Goal: Task Accomplishment & Management: Manage account settings

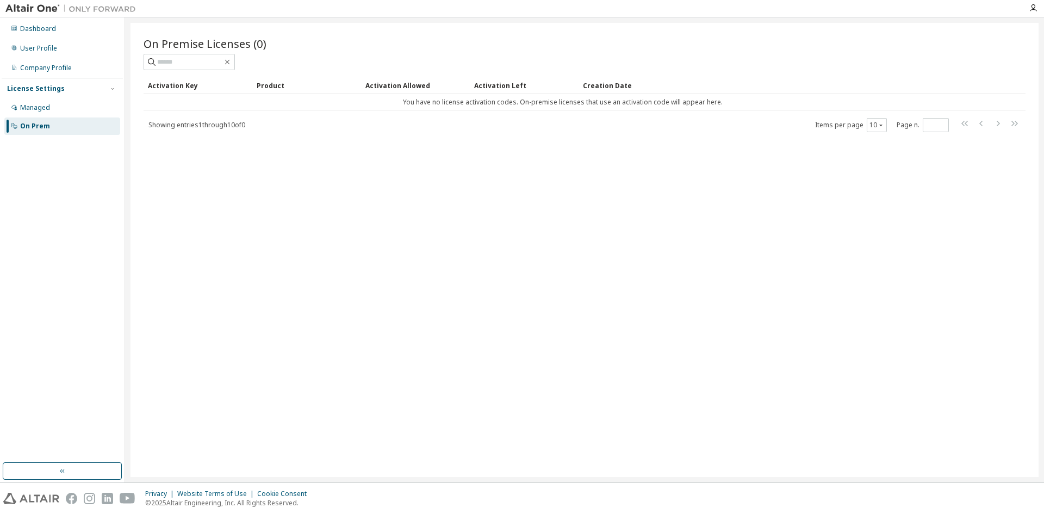
click at [26, 106] on div "Managed" at bounding box center [35, 107] width 30 height 9
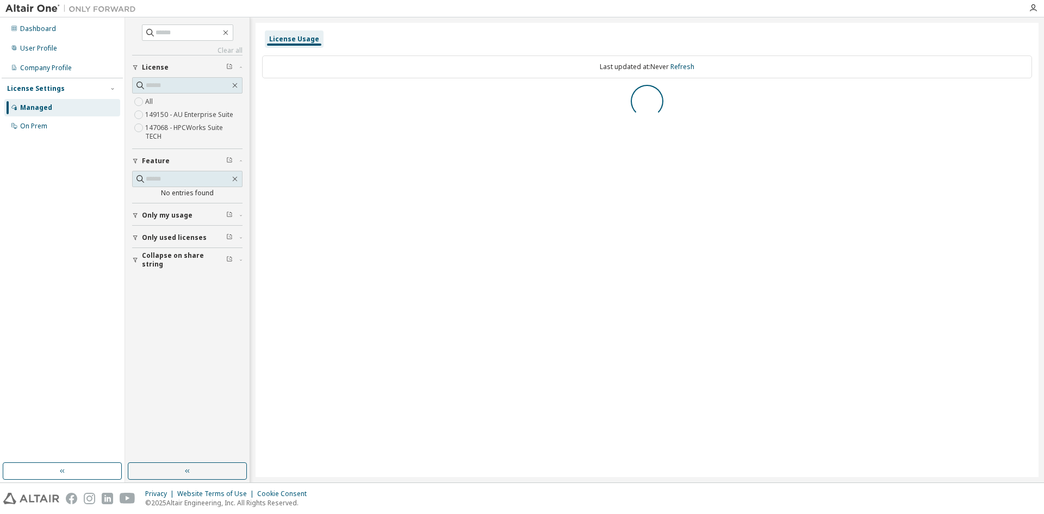
click at [45, 70] on div "Company Profile" at bounding box center [46, 68] width 52 height 9
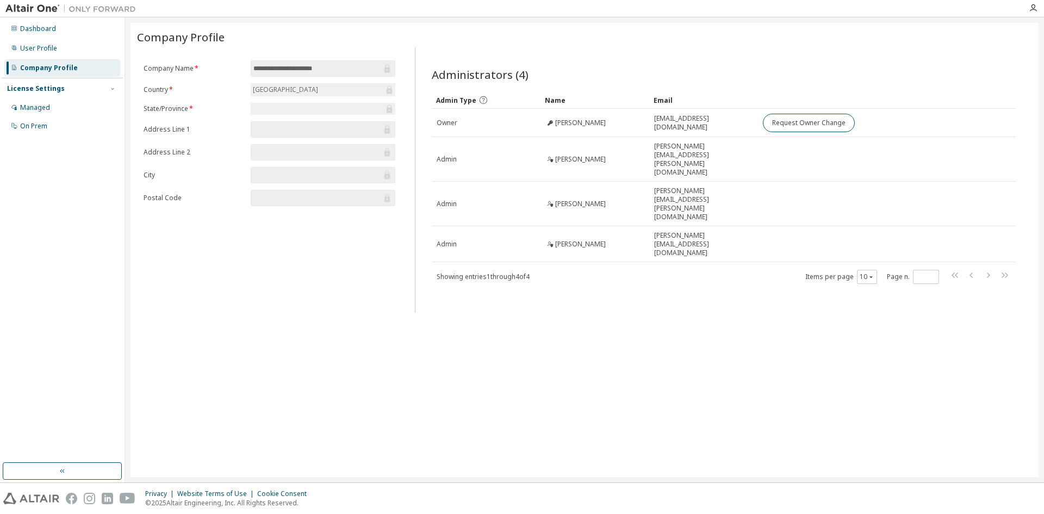
click at [40, 43] on div "User Profile" at bounding box center [62, 48] width 116 height 17
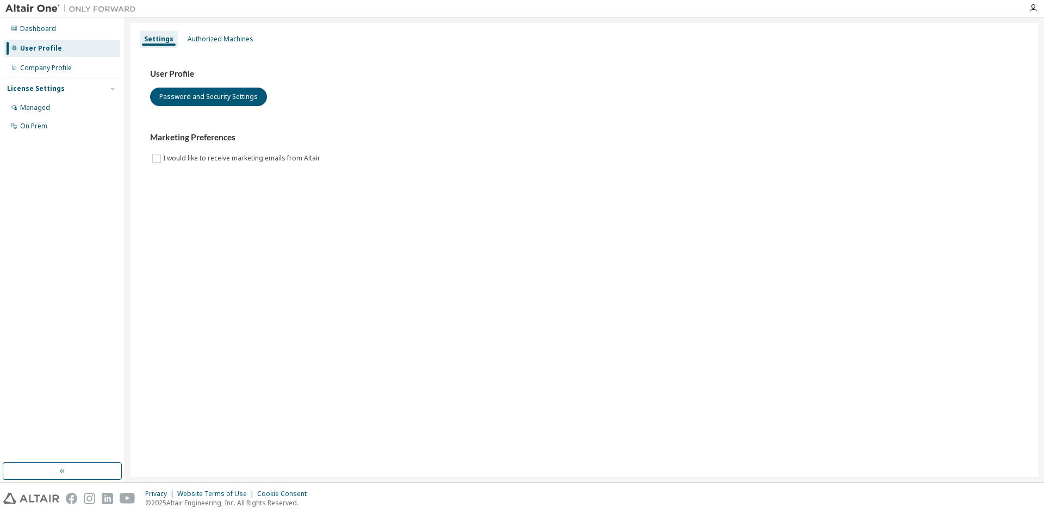
click at [229, 38] on div "Authorized Machines" at bounding box center [221, 39] width 66 height 9
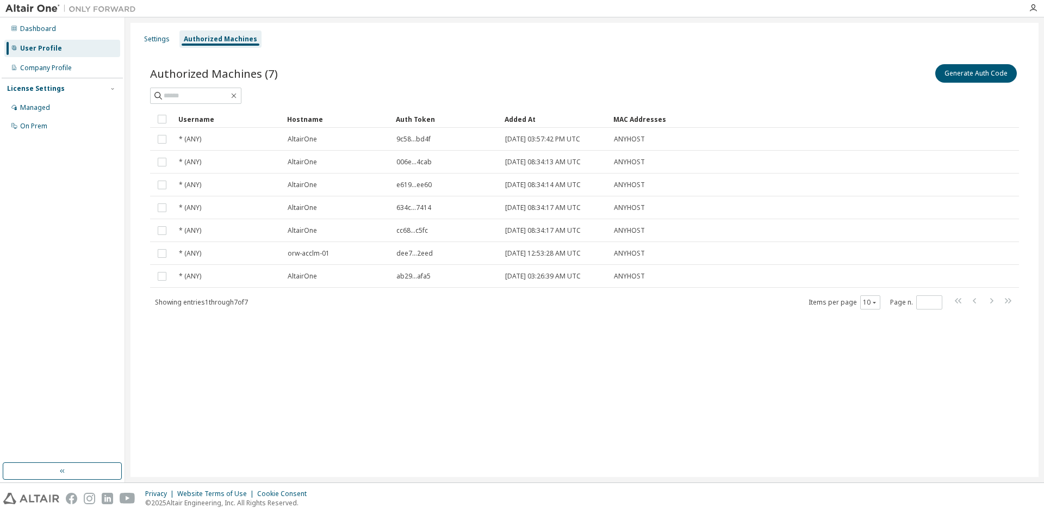
click at [430, 277] on div "ab29...afa5" at bounding box center [445, 276] width 99 height 9
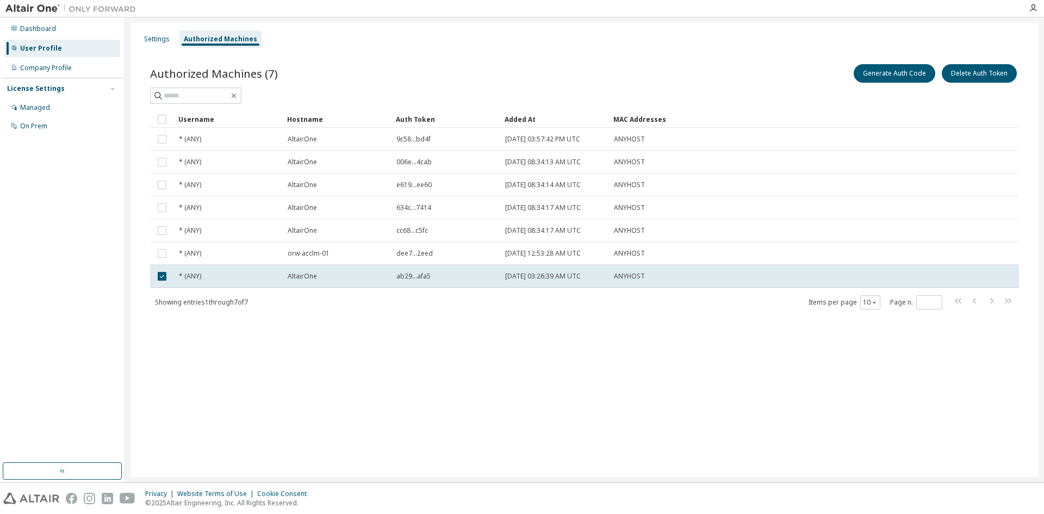
click at [430, 277] on div "ab29...afa5" at bounding box center [445, 276] width 99 height 9
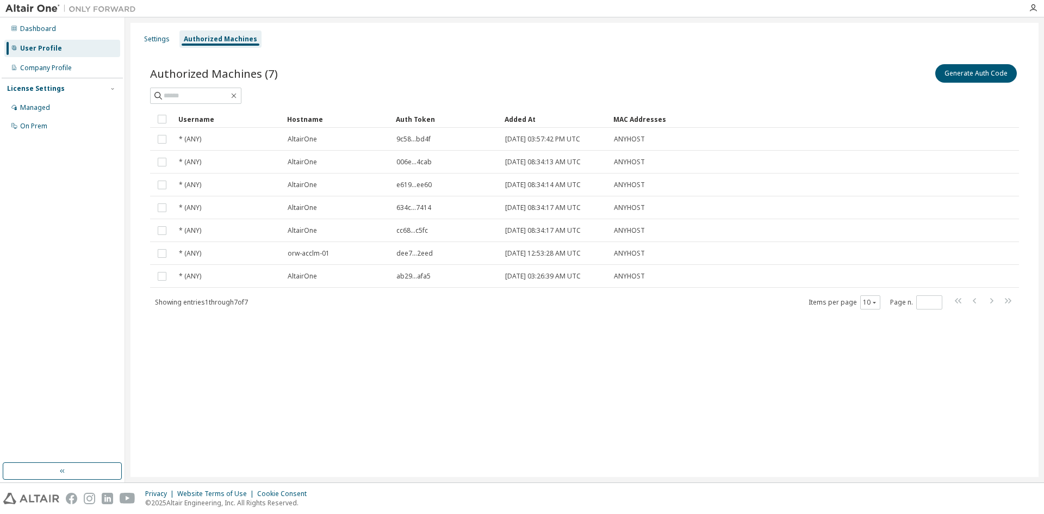
click at [428, 335] on div "Authorized Machines (7) Generate Auth Code Clear Load Save Save As Field Operat…" at bounding box center [584, 193] width 895 height 289
click at [158, 44] on div "Settings" at bounding box center [157, 38] width 34 height 17
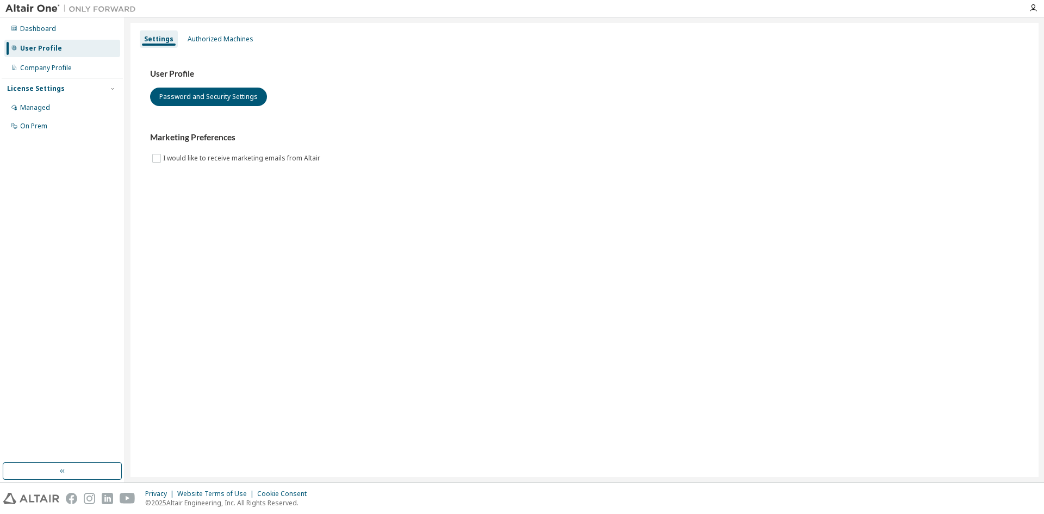
click at [203, 40] on div "Authorized Machines" at bounding box center [221, 39] width 66 height 9
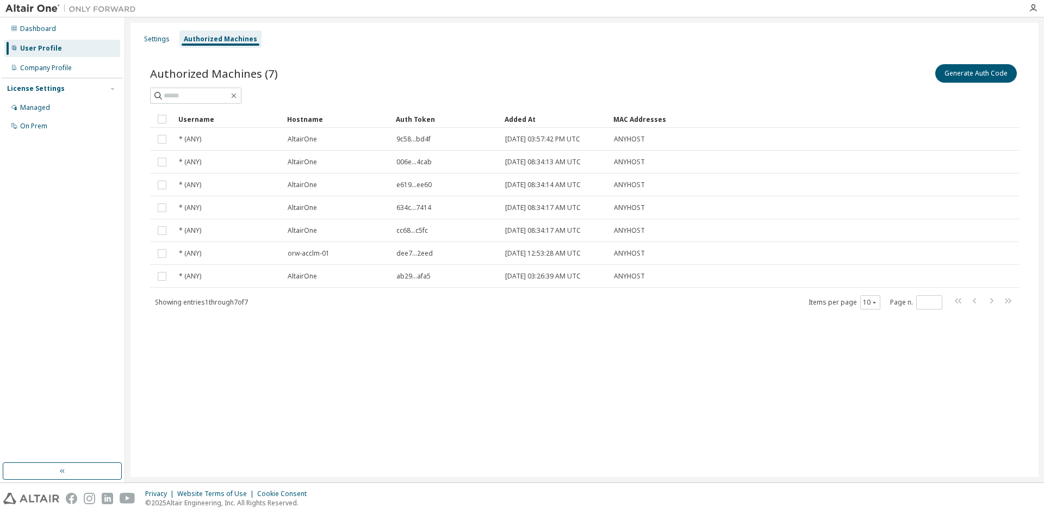
click at [48, 105] on div "Managed" at bounding box center [35, 107] width 30 height 9
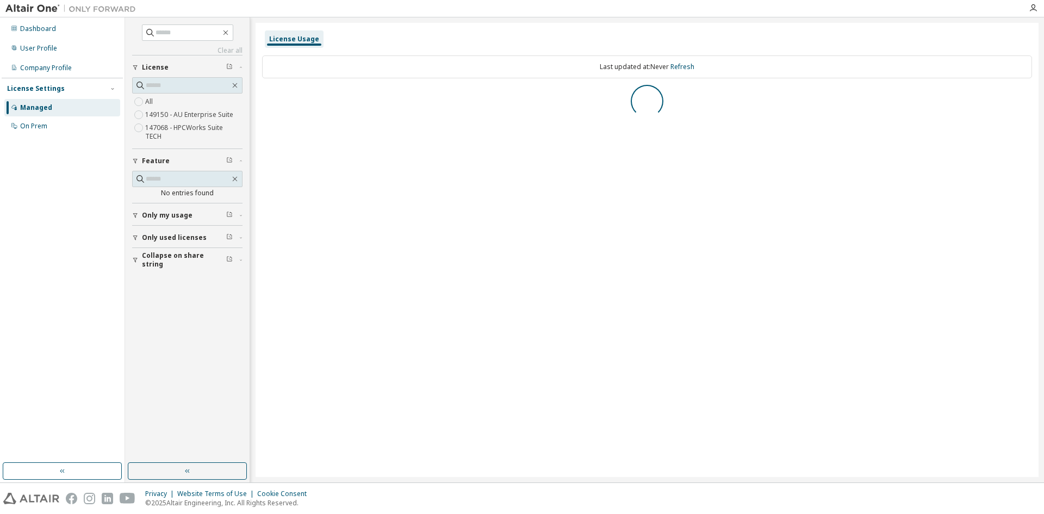
click at [224, 114] on label "149150 - AU Enterprise Suite" at bounding box center [190, 114] width 90 height 13
click at [208, 124] on label "147068 - HPCWorks Suite TECH" at bounding box center [193, 132] width 97 height 22
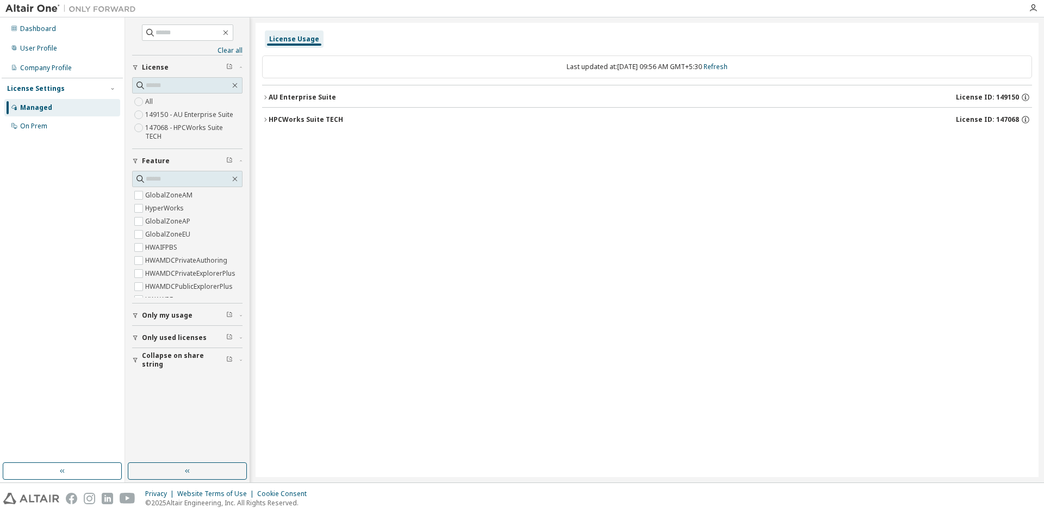
click at [265, 122] on icon "button" at bounding box center [265, 119] width 7 height 7
click at [264, 96] on icon "button" at bounding box center [265, 97] width 7 height 7
click at [261, 97] on div "License Usage Last updated at: Mon 2025-09-29 09:58 AM GMT+5:30 Refresh HPCWork…" at bounding box center [646, 250] width 783 height 454
click at [265, 97] on icon "button" at bounding box center [265, 97] width 7 height 7
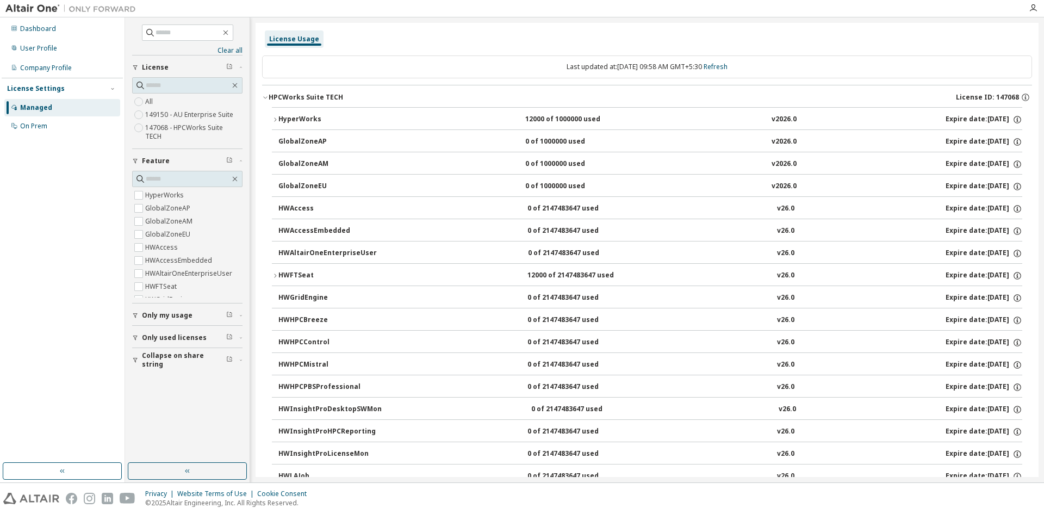
click at [1020, 99] on icon "button" at bounding box center [1025, 97] width 10 height 10
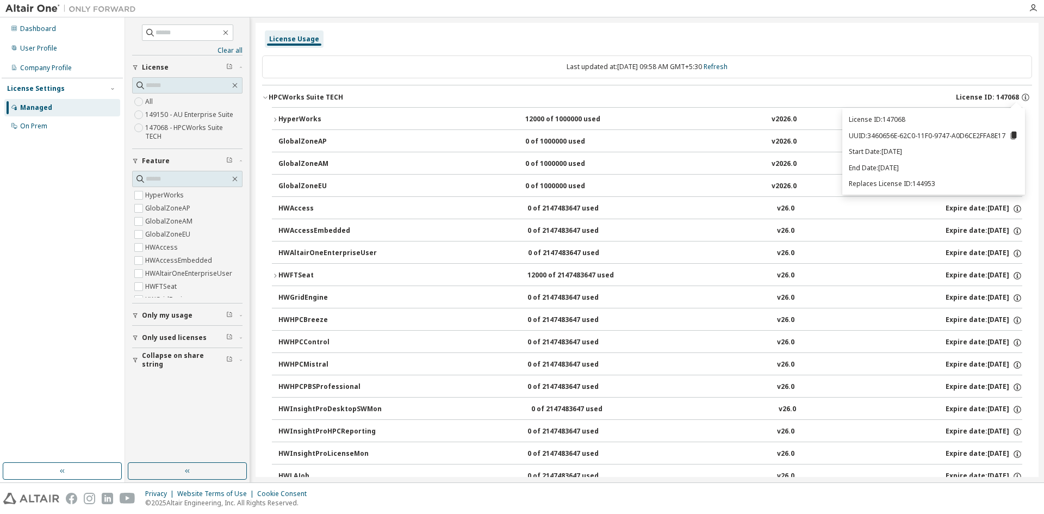
click at [1021, 95] on icon "button" at bounding box center [1025, 97] width 10 height 10
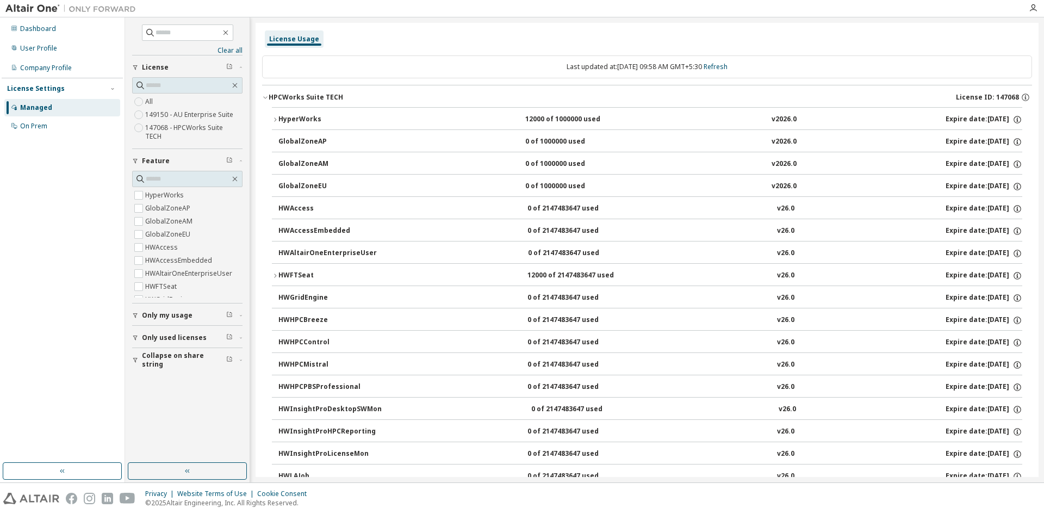
click at [723, 67] on link "Refresh" at bounding box center [715, 66] width 24 height 9
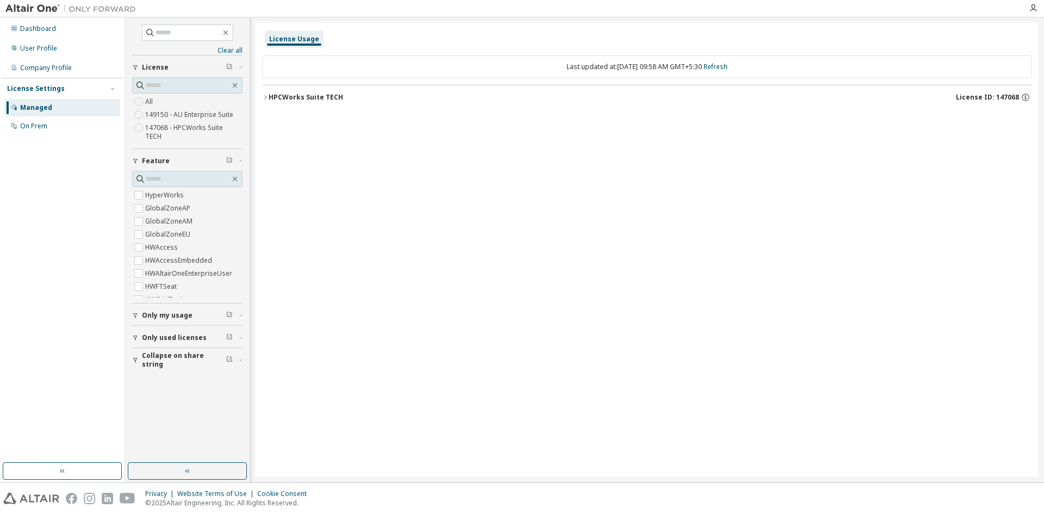
click at [262, 99] on icon "button" at bounding box center [265, 97] width 7 height 7
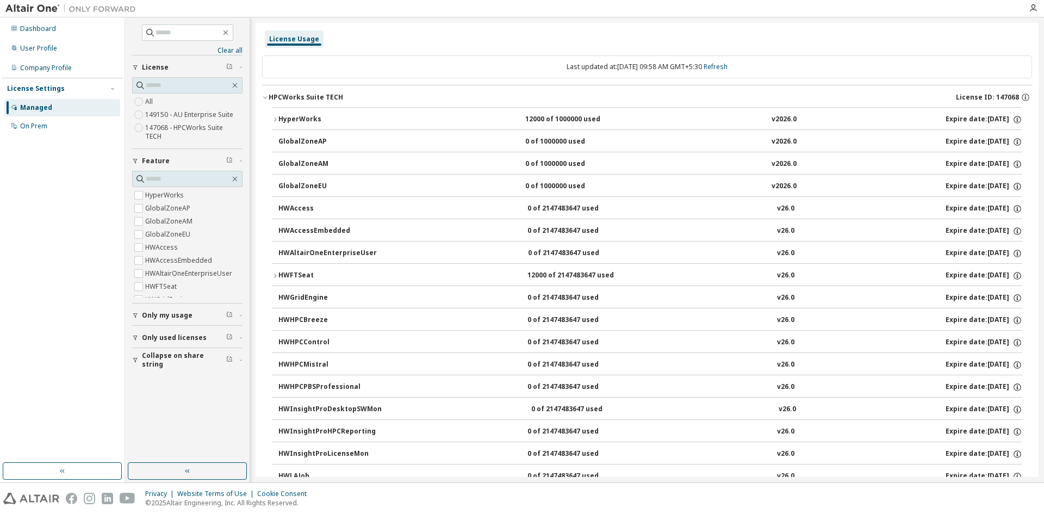
click at [41, 125] on div "On Prem" at bounding box center [33, 126] width 27 height 9
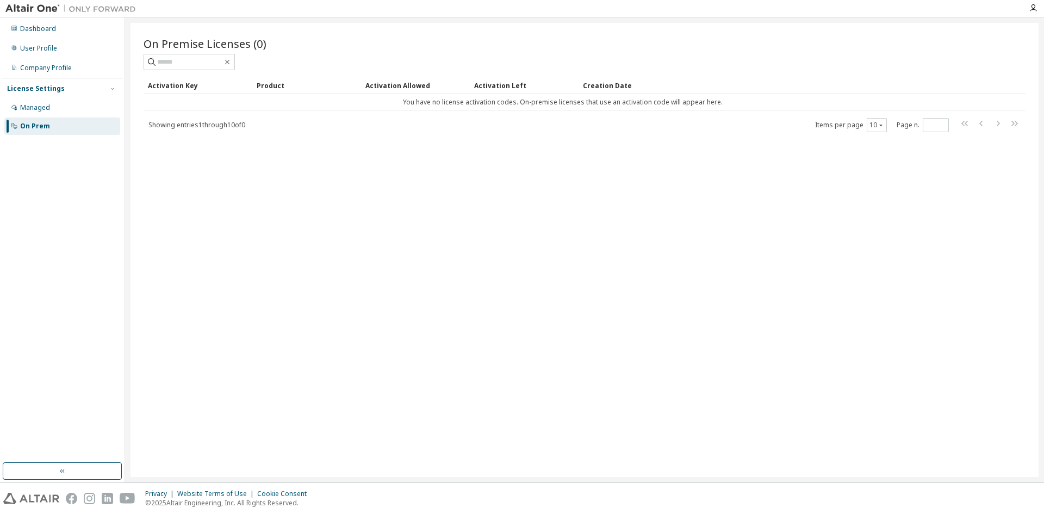
click at [45, 110] on div "Managed" at bounding box center [35, 107] width 30 height 9
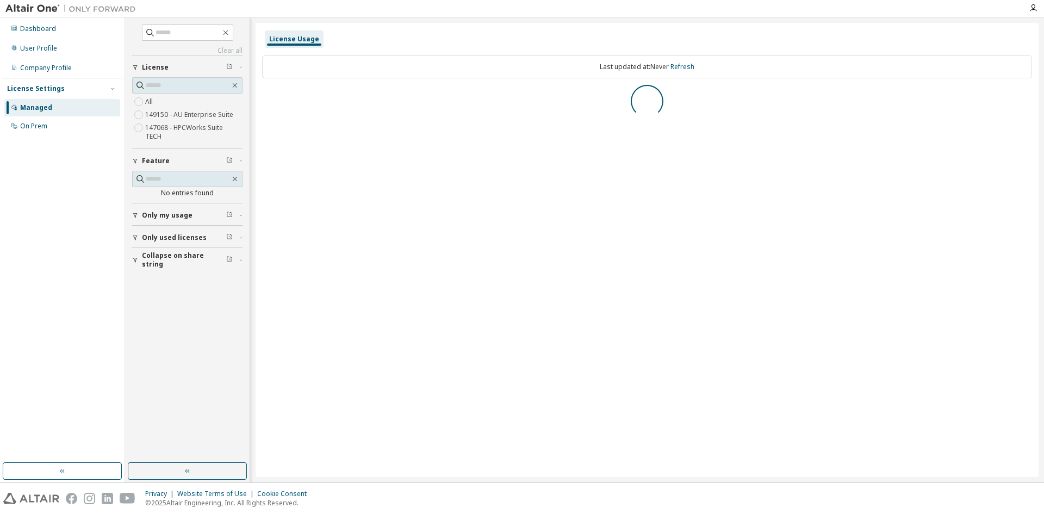
click at [49, 128] on div "On Prem" at bounding box center [62, 125] width 116 height 17
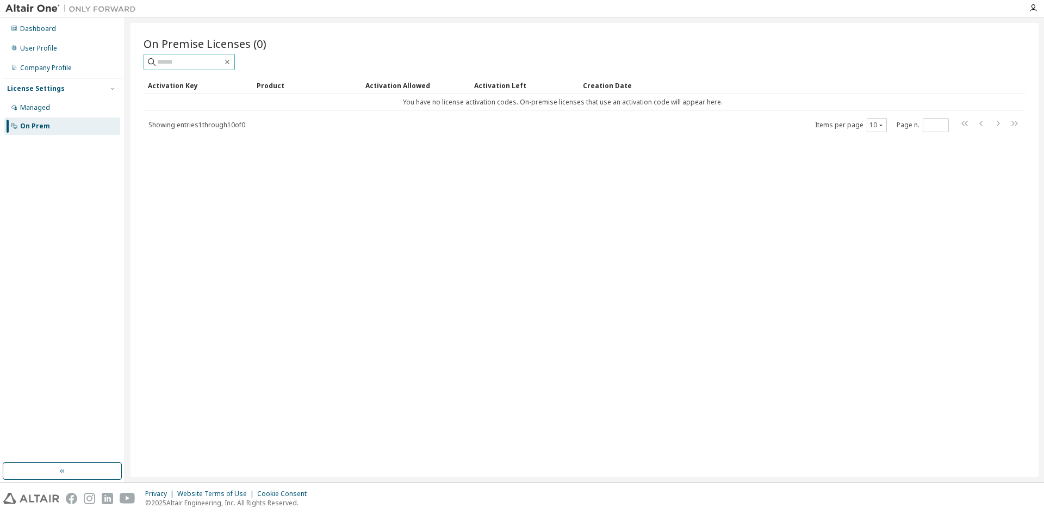
click at [214, 65] on input "text" at bounding box center [189, 62] width 65 height 11
click at [41, 103] on div "Managed" at bounding box center [35, 107] width 30 height 9
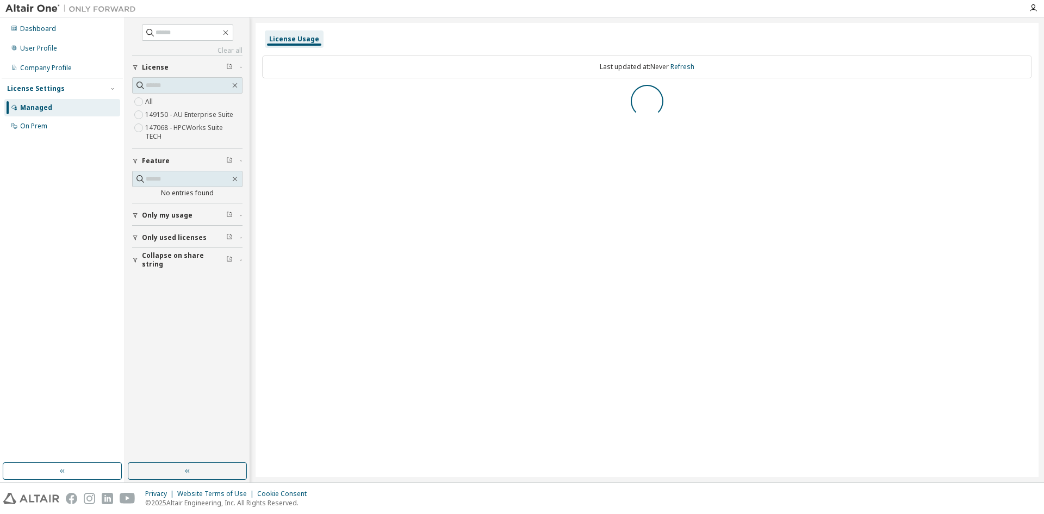
click at [136, 173] on icon at bounding box center [140, 178] width 11 height 11
click at [177, 173] on input "text" at bounding box center [188, 178] width 84 height 11
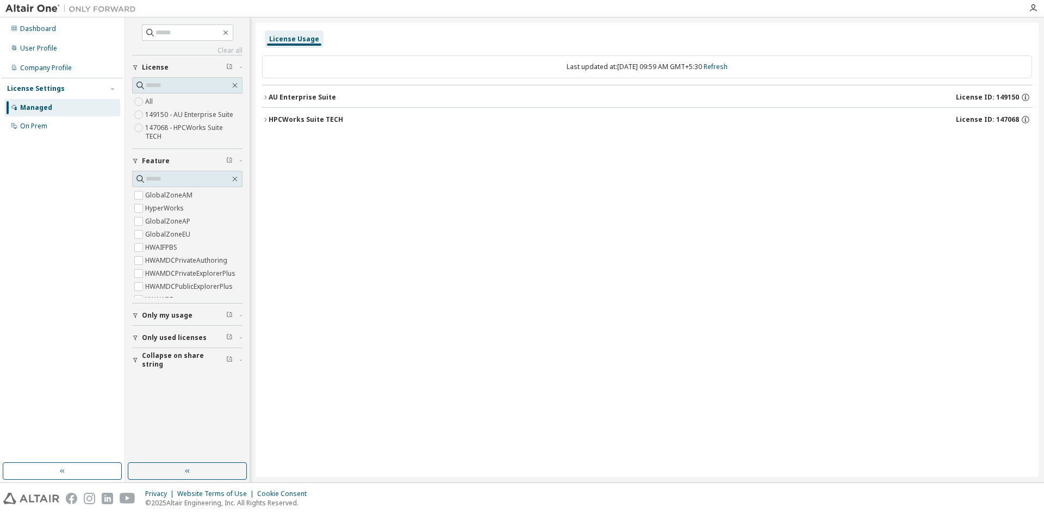
click at [47, 32] on div "Dashboard" at bounding box center [38, 28] width 36 height 9
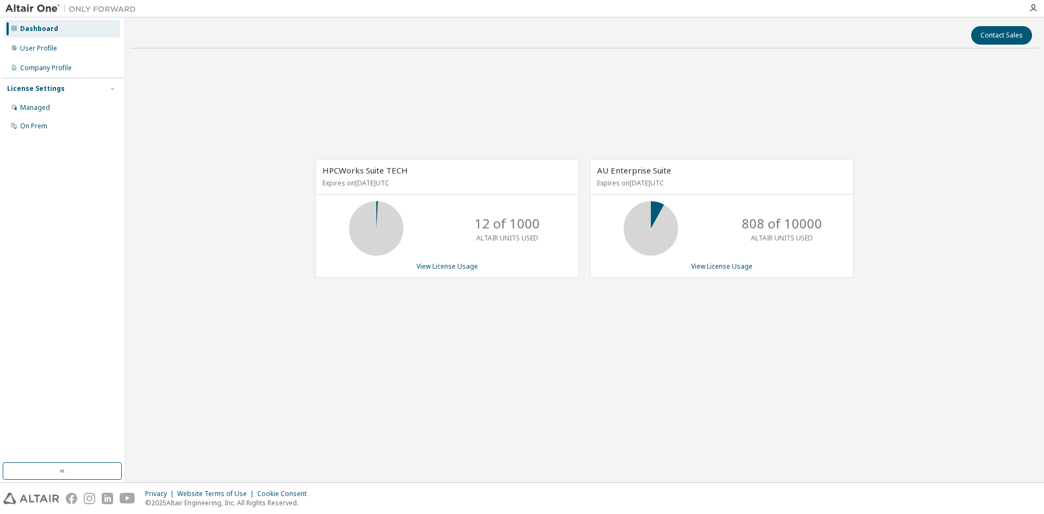
click at [469, 266] on link "View License Usage" at bounding box center [446, 265] width 61 height 9
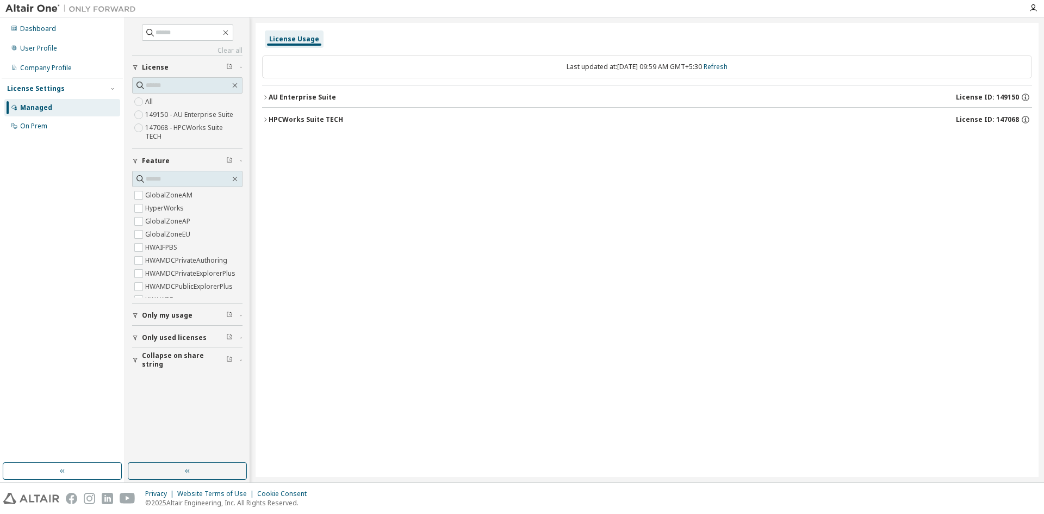
click at [265, 100] on icon "button" at bounding box center [265, 97] width 7 height 7
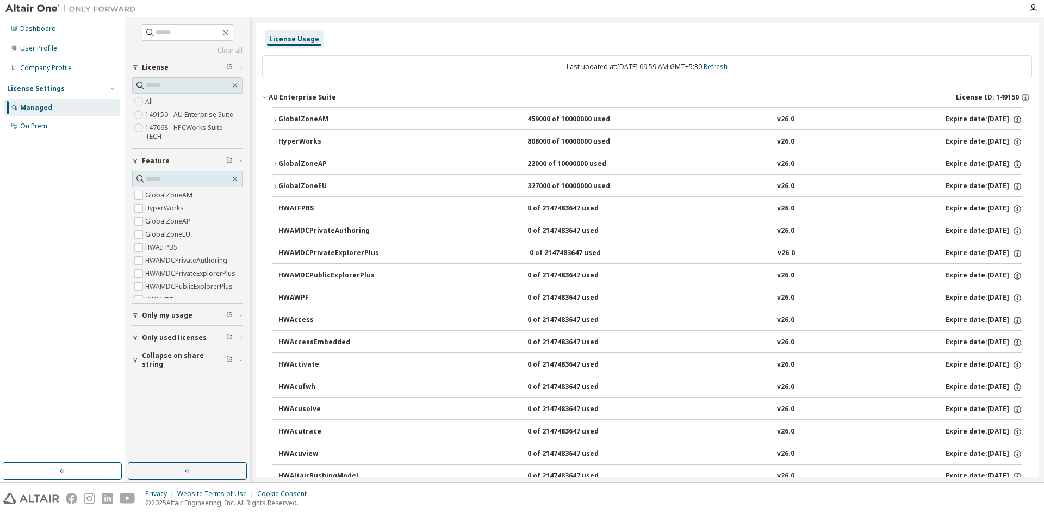
click at [273, 189] on icon "button" at bounding box center [275, 186] width 7 height 7
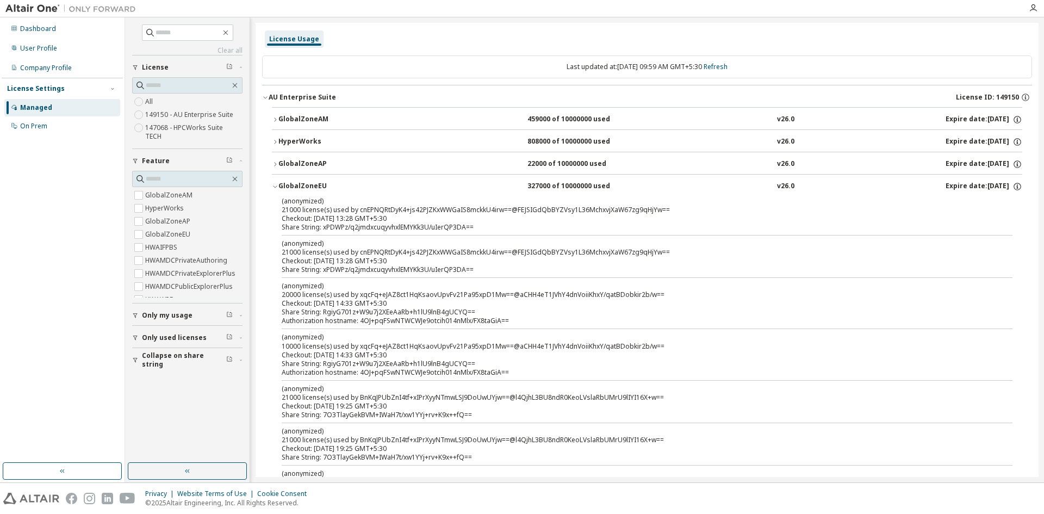
click at [273, 189] on icon "button" at bounding box center [275, 186] width 7 height 7
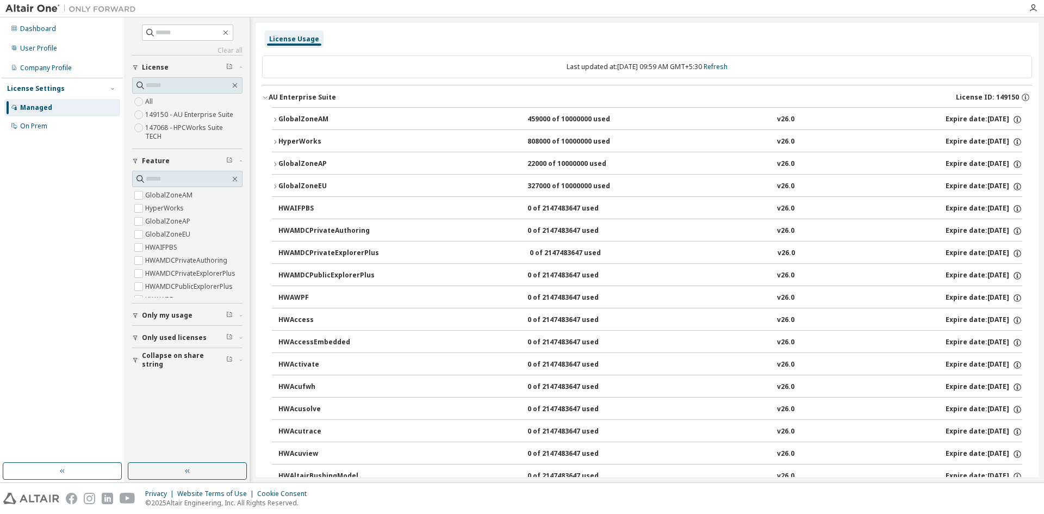
click at [273, 189] on icon "button" at bounding box center [275, 186] width 7 height 7
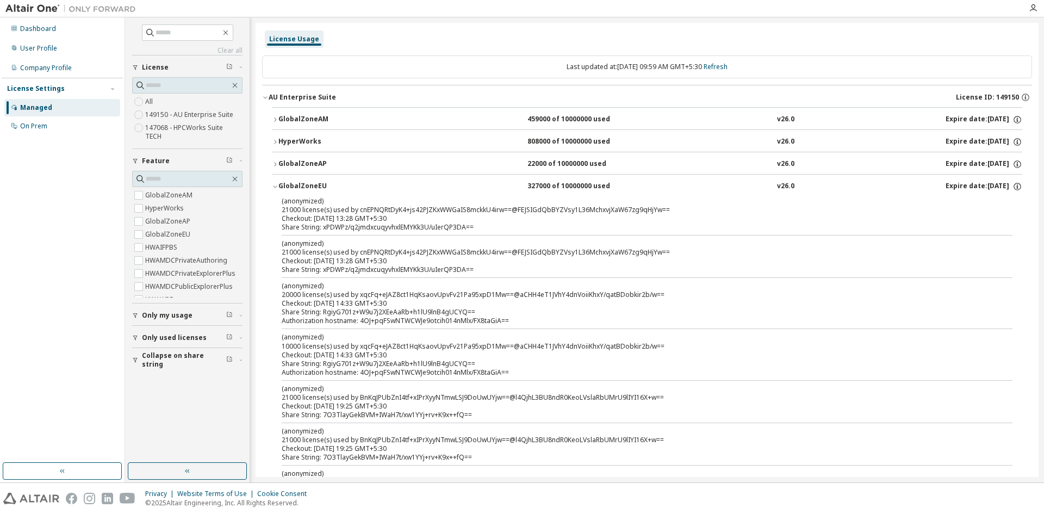
click at [273, 189] on icon "button" at bounding box center [275, 186] width 7 height 7
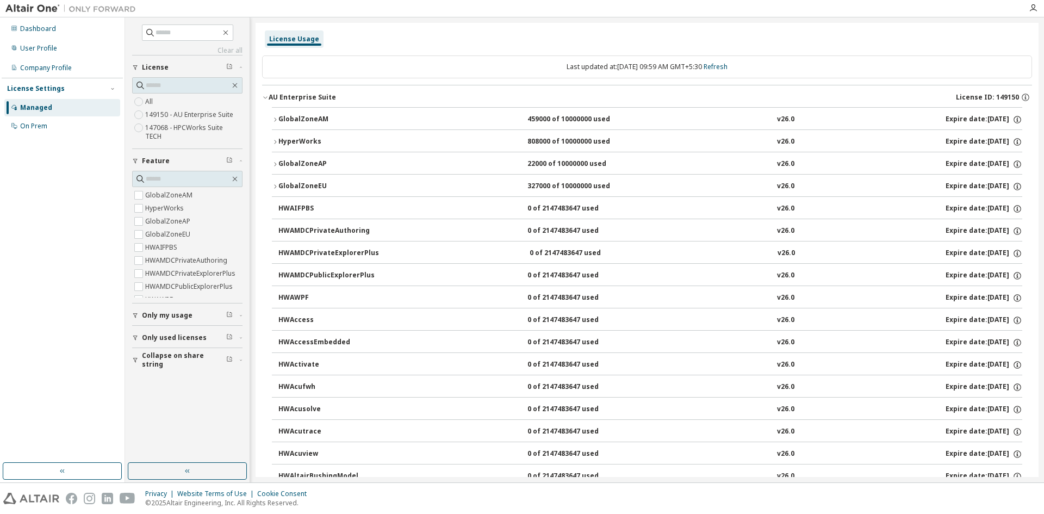
click at [266, 96] on icon "button" at bounding box center [265, 97] width 7 height 7
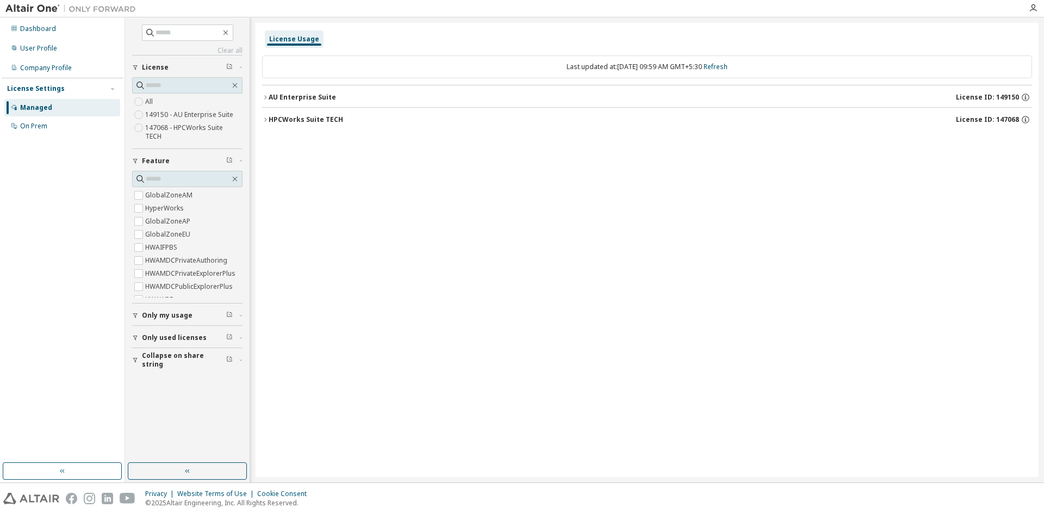
click at [263, 122] on icon "button" at bounding box center [265, 119] width 7 height 7
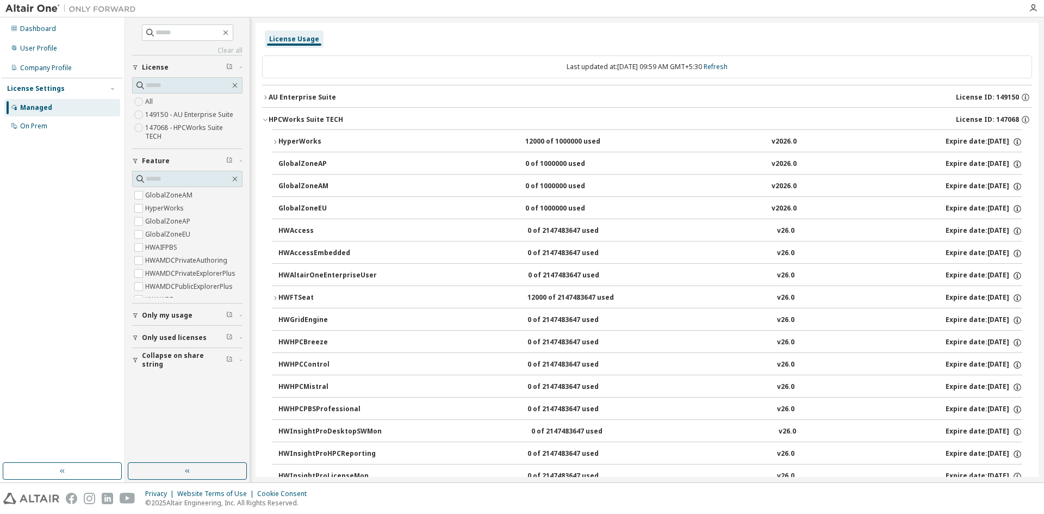
click at [317, 315] on div "HWGridEngine" at bounding box center [327, 320] width 98 height 10
click at [318, 320] on div "HWGridEngine" at bounding box center [327, 320] width 98 height 10
drag, startPoint x: 318, startPoint y: 320, endPoint x: 311, endPoint y: 322, distance: 7.9
click at [311, 322] on div "HWGridEngine" at bounding box center [327, 320] width 98 height 10
click at [1016, 322] on icon "button" at bounding box center [1017, 321] width 2 height 3
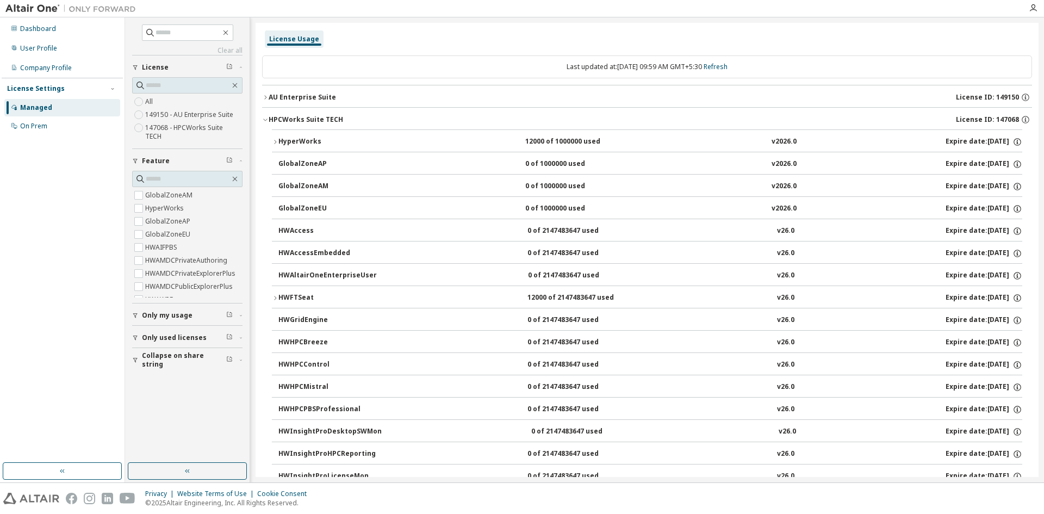
click at [136, 326] on button "Only used licenses" at bounding box center [187, 338] width 110 height 24
click at [137, 334] on icon "button" at bounding box center [135, 337] width 7 height 7
click at [135, 311] on button "Only my usage" at bounding box center [187, 315] width 110 height 24
click at [135, 310] on button "Only my usage" at bounding box center [187, 315] width 110 height 24
click at [135, 355] on button "Collapse on share string" at bounding box center [187, 360] width 110 height 24
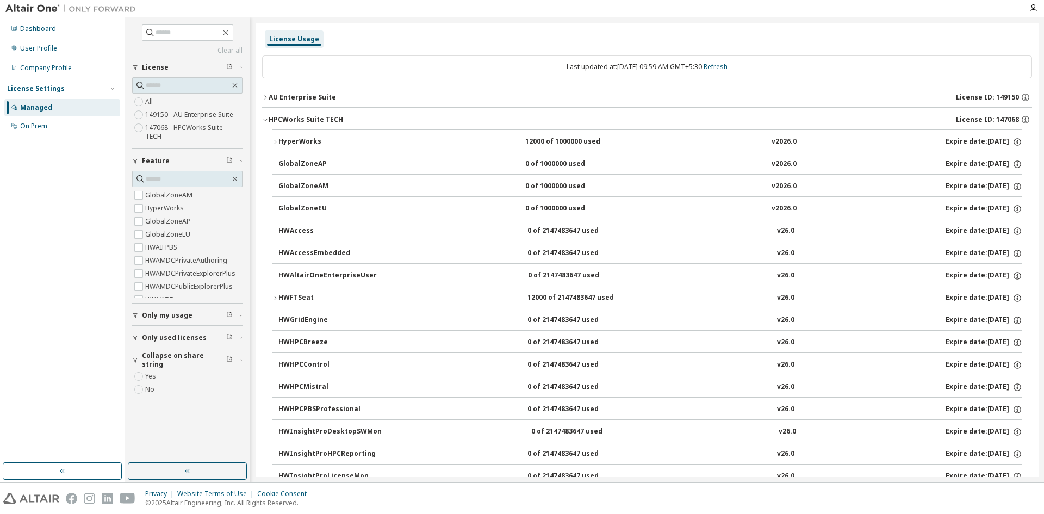
click at [135, 355] on button "Collapse on share string" at bounding box center [187, 360] width 110 height 24
click at [135, 312] on icon "button" at bounding box center [135, 315] width 7 height 7
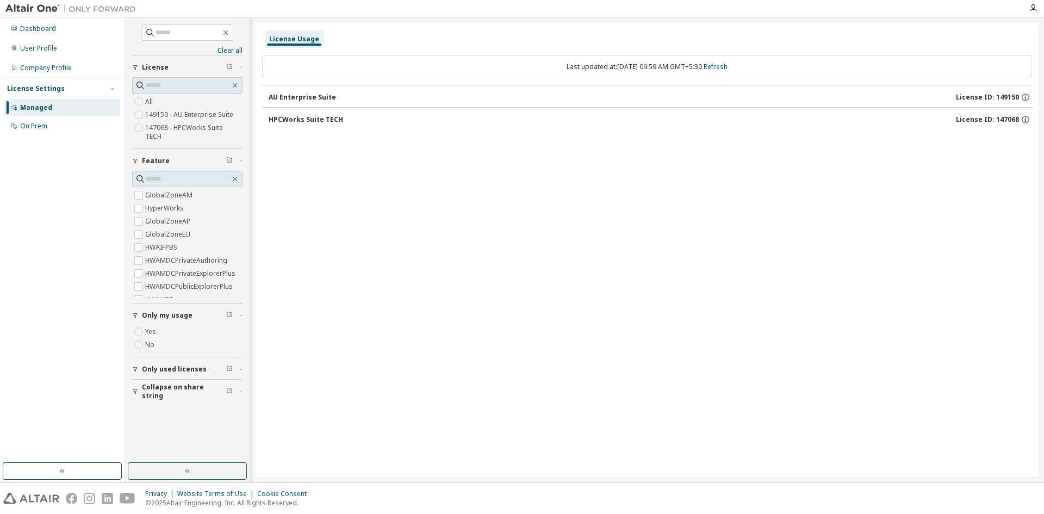
click at [302, 117] on div "HPCWorks Suite TECH" at bounding box center [305, 119] width 74 height 9
click at [137, 303] on button "Only my usage" at bounding box center [187, 315] width 110 height 24
click at [157, 311] on span "Only my usage" at bounding box center [167, 315] width 51 height 9
click at [209, 429] on div "Clear all Collapse on share string Only used licenses Only my usage Yes No Feat…" at bounding box center [187, 240] width 121 height 442
click at [231, 311] on icon "button" at bounding box center [229, 314] width 7 height 7
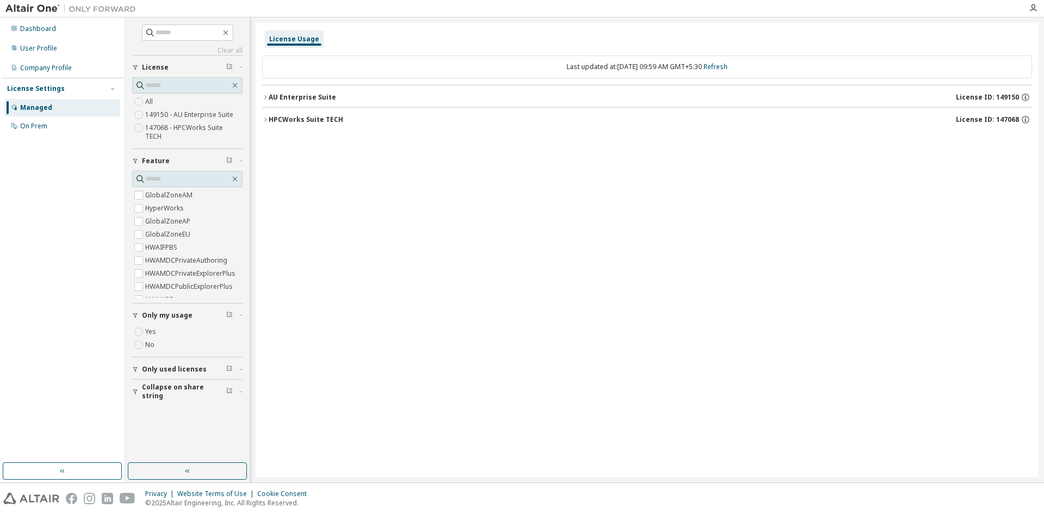
click at [189, 443] on div "Clear all Collapse on share string Only used licenses Only my usage Yes No Feat…" at bounding box center [187, 240] width 121 height 442
click at [49, 127] on div "On Prem" at bounding box center [62, 125] width 116 height 17
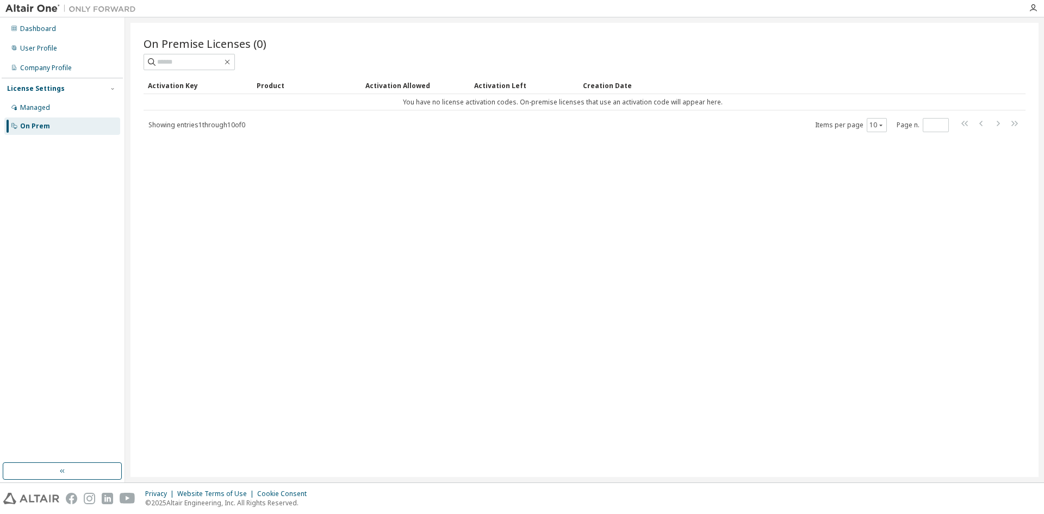
click at [55, 70] on div "Company Profile" at bounding box center [46, 68] width 52 height 9
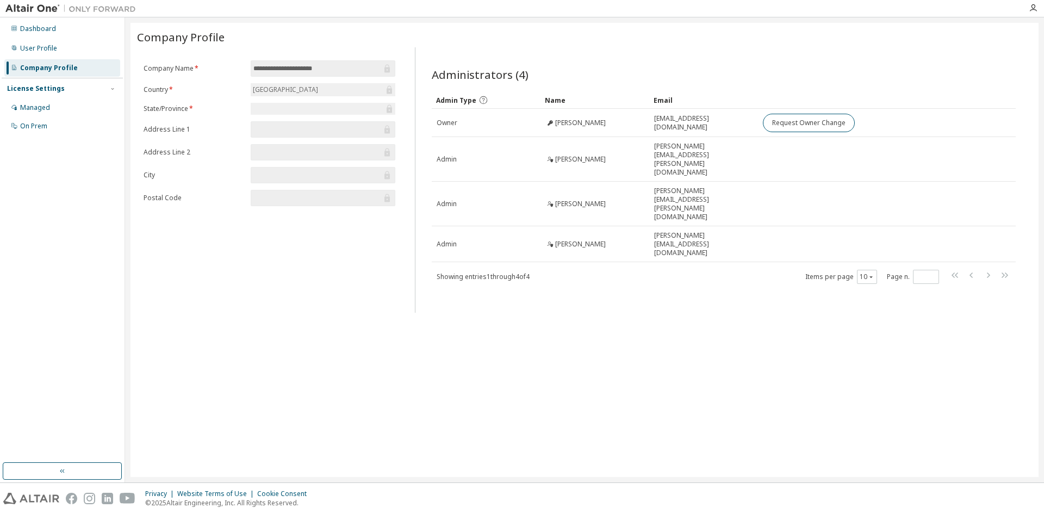
click at [66, 48] on div "User Profile" at bounding box center [62, 48] width 116 height 17
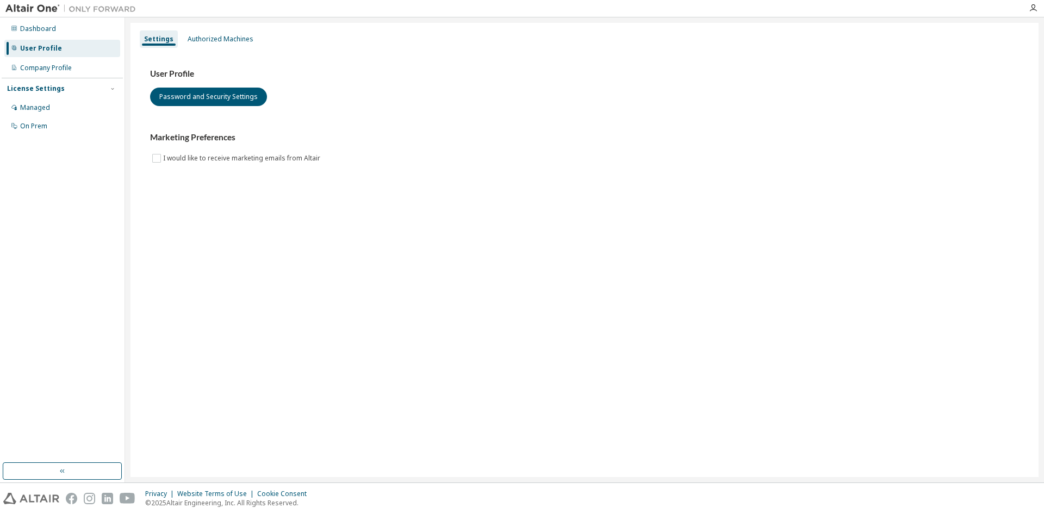
click at [62, 29] on div "Dashboard" at bounding box center [62, 28] width 116 height 17
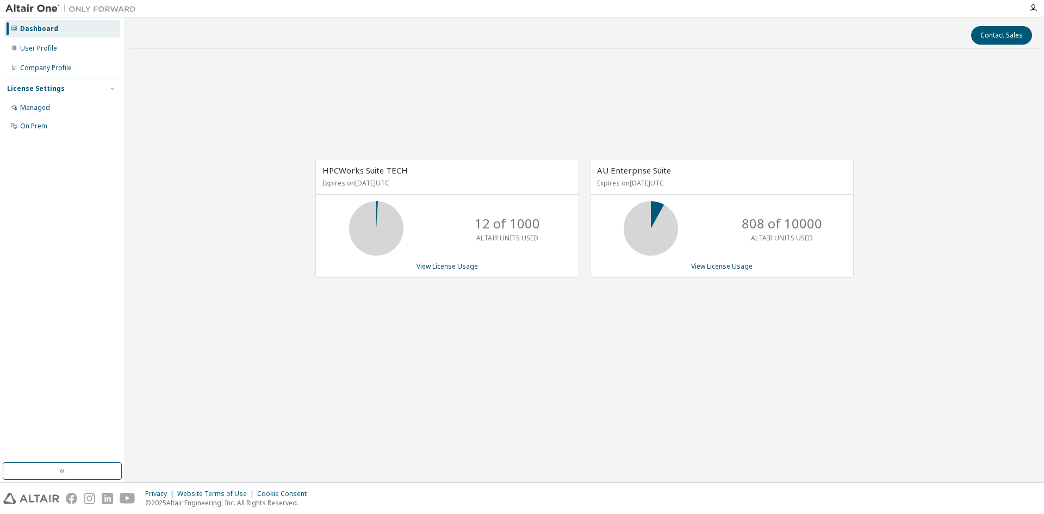
click at [46, 127] on div "On Prem" at bounding box center [33, 126] width 27 height 9
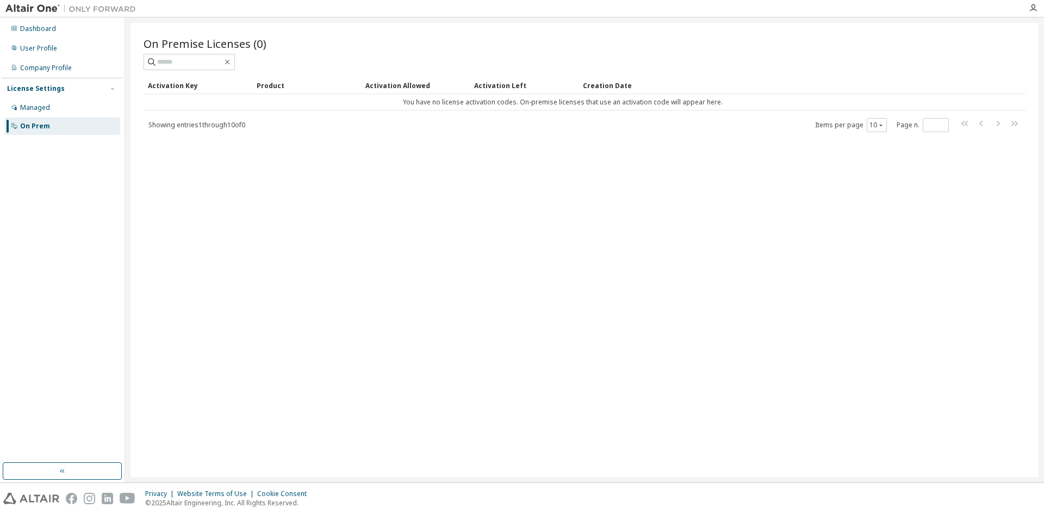
click at [57, 103] on div "Managed" at bounding box center [62, 107] width 116 height 17
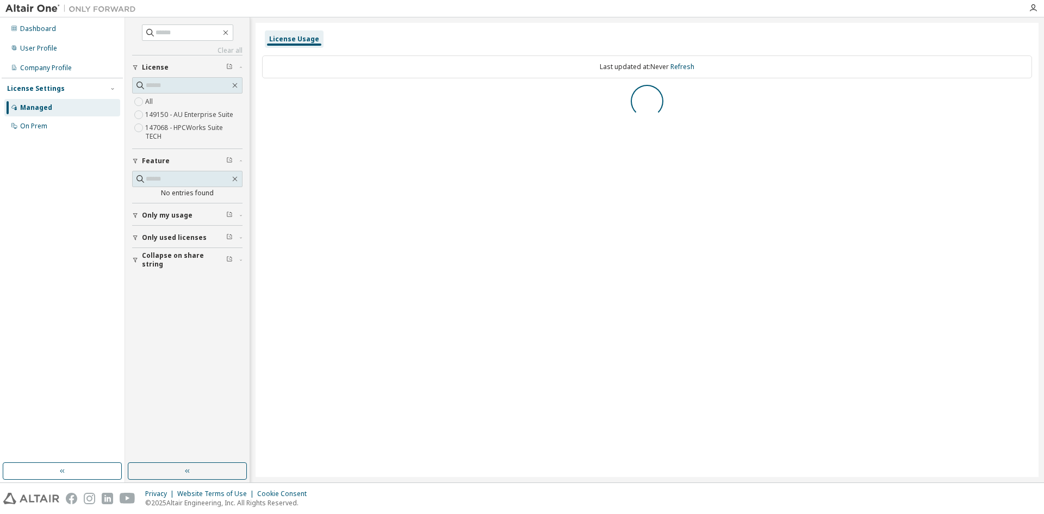
click at [198, 130] on label "147068 - HPCWorks Suite TECH" at bounding box center [193, 132] width 97 height 22
